Goal: Communication & Community: Answer question/provide support

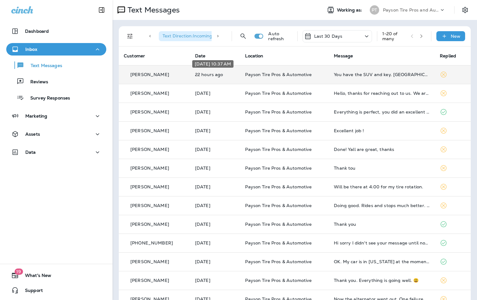
click at [225, 75] on p "22 hours ago" at bounding box center [215, 74] width 40 height 5
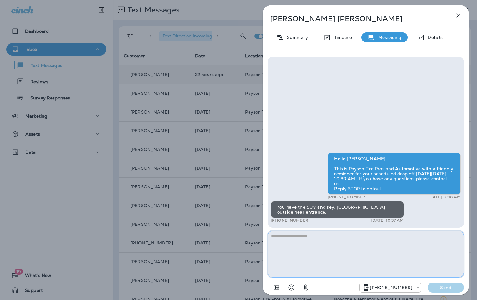
click at [281, 240] on textarea at bounding box center [365, 254] width 196 height 47
type textarea "**********"
click at [445, 289] on p "Send" at bounding box center [445, 288] width 26 height 6
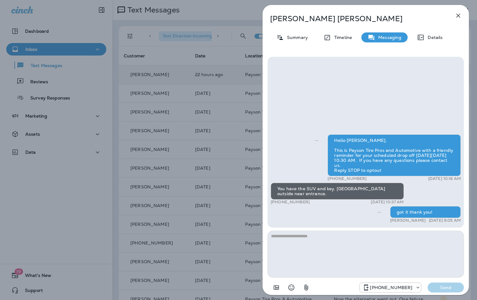
click at [174, 86] on div "[PERSON_NAME] Summary Timeline Messaging Details Hello [PERSON_NAME], This is P…" at bounding box center [238, 150] width 477 height 300
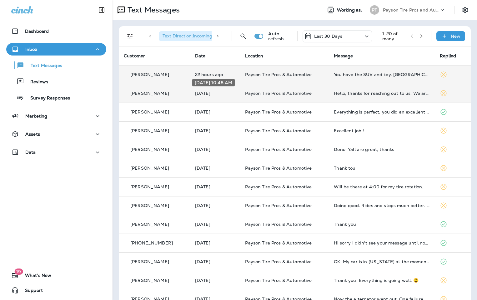
click at [229, 93] on p "[DATE]" at bounding box center [215, 93] width 40 height 5
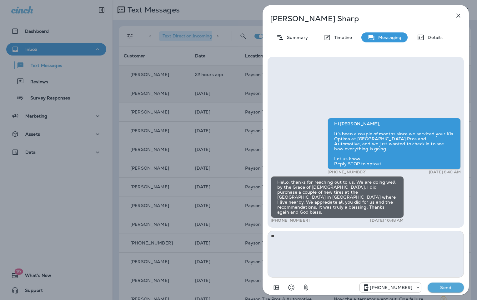
type textarea "*"
click at [180, 116] on div "[PERSON_NAME] Summary Timeline Messaging Details Hi [PERSON_NAME], It’s been a …" at bounding box center [238, 150] width 477 height 300
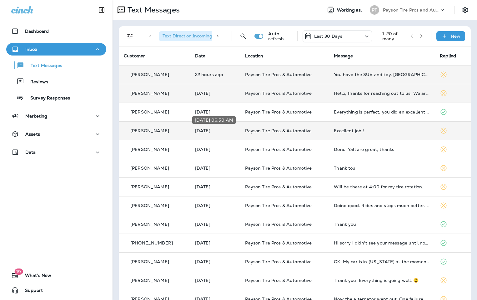
click at [215, 131] on p "[DATE]" at bounding box center [215, 130] width 40 height 5
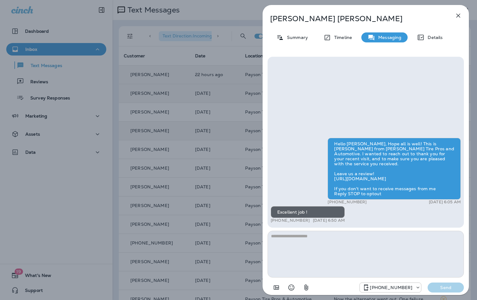
click at [179, 144] on div "[PERSON_NAME] Summary Timeline Messaging Details Hello [PERSON_NAME], Hope all …" at bounding box center [238, 150] width 477 height 300
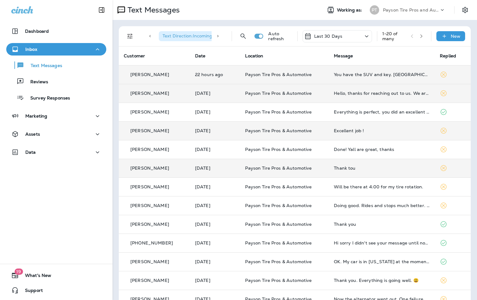
click at [231, 172] on td "[DATE]" at bounding box center [215, 168] width 50 height 19
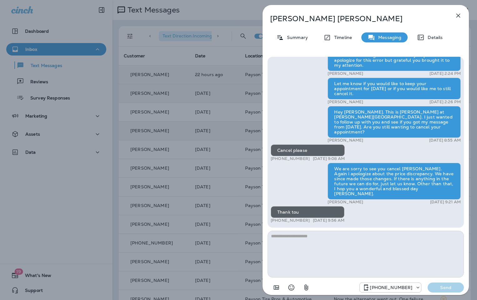
click at [230, 171] on div "[PERSON_NAME] Summary Timeline Messaging Details Hi [PERSON_NAME], It’s been a …" at bounding box center [238, 150] width 477 height 300
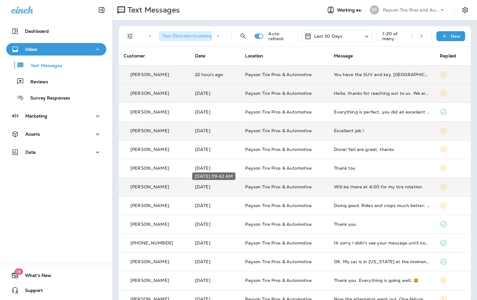
click at [231, 189] on p "[DATE]" at bounding box center [215, 187] width 40 height 5
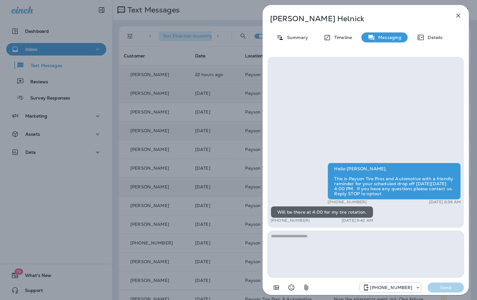
click at [231, 189] on div "[PERSON_NAME] Summary Timeline Messaging Details Hello [PERSON_NAME], This is P…" at bounding box center [238, 150] width 477 height 300
